Goal: Find specific page/section: Find specific page/section

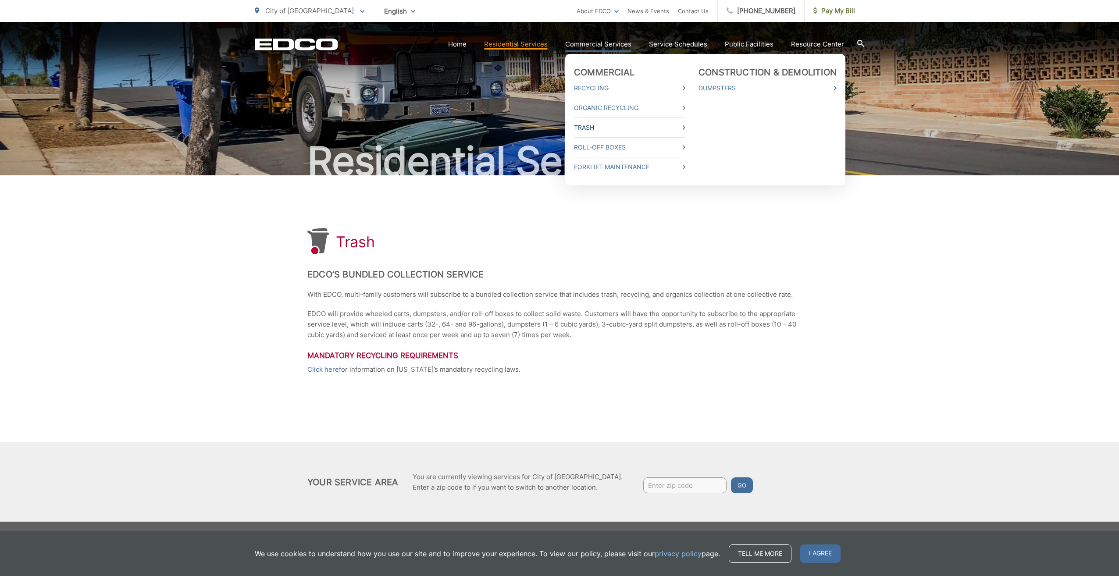
click at [624, 132] on link "Trash" at bounding box center [629, 127] width 111 height 11
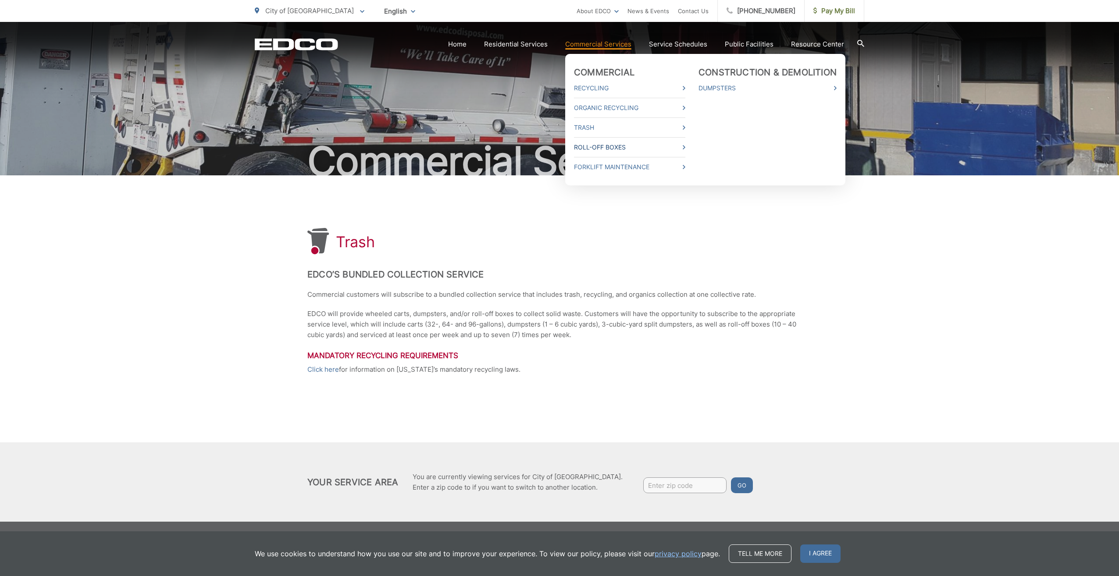
click at [618, 148] on link "Roll-Off Boxes" at bounding box center [629, 147] width 111 height 11
